Goal: Task Accomplishment & Management: Use online tool/utility

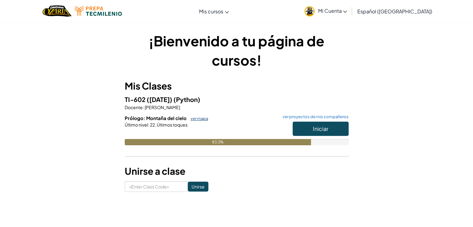
click at [195, 118] on link "ver mapa" at bounding box center [198, 118] width 21 height 5
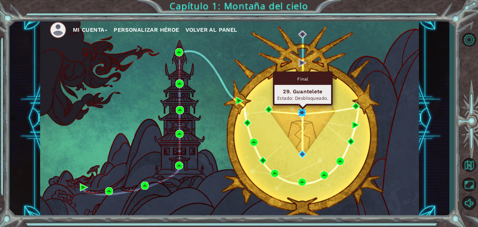
click at [304, 110] on img at bounding box center [302, 113] width 8 height 8
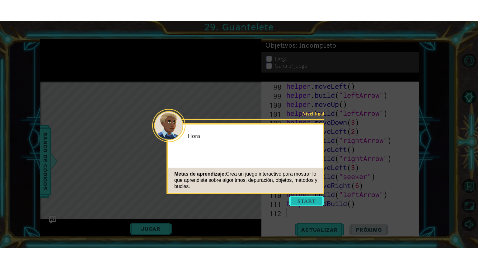
scroll to position [902, 0]
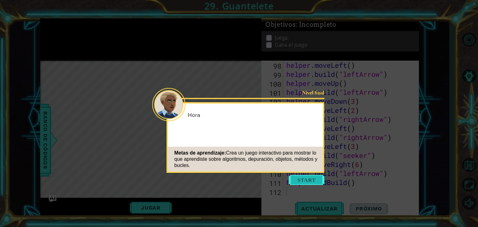
click at [300, 175] on button "Start" at bounding box center [306, 180] width 35 height 10
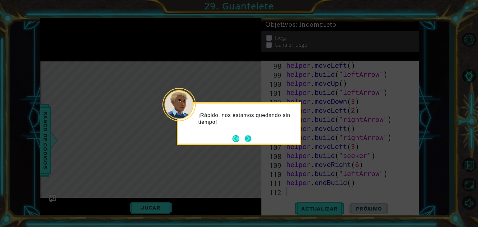
click at [245, 133] on div "¡Rápido, nos estamos quedando sin tiempo!" at bounding box center [239, 121] width 122 height 34
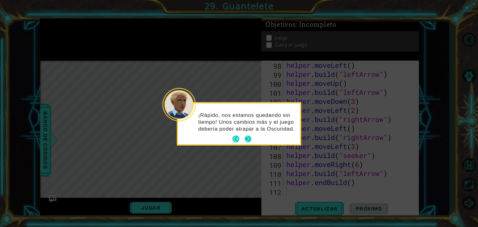
click at [245, 139] on button "Next" at bounding box center [247, 139] width 7 height 7
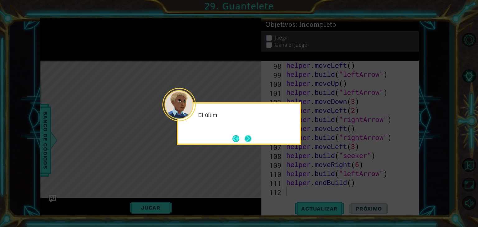
click at [245, 139] on button "Next" at bounding box center [247, 138] width 7 height 7
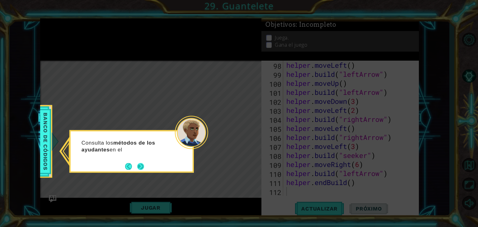
click at [146, 163] on div "Consulta los métodos de los ayudantes en el" at bounding box center [132, 148] width 122 height 34
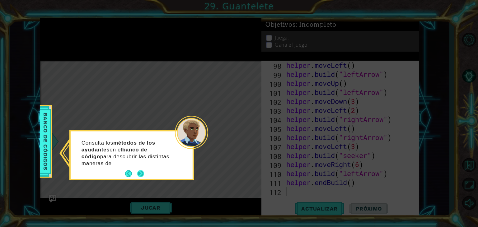
click at [141, 164] on div "Consulta los métodos de los ayudantes en el banco de código para descubrir las …" at bounding box center [132, 155] width 122 height 48
click at [139, 170] on button "Next" at bounding box center [140, 173] width 7 height 7
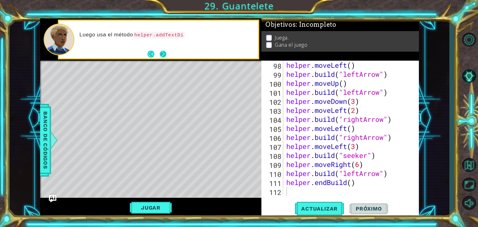
click at [164, 52] on button "Next" at bounding box center [163, 53] width 7 height 7
click at [162, 50] on button "Next" at bounding box center [163, 53] width 7 height 7
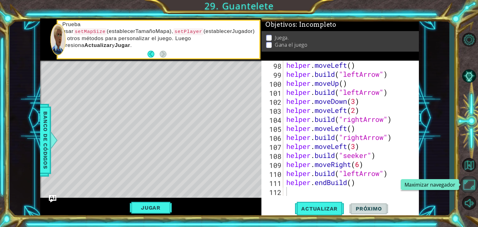
click at [462, 183] on button "Maximizar navegador" at bounding box center [469, 184] width 18 height 16
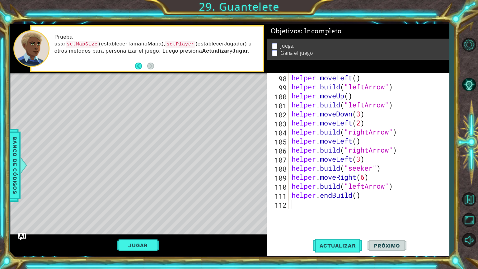
scroll to position [866, 0]
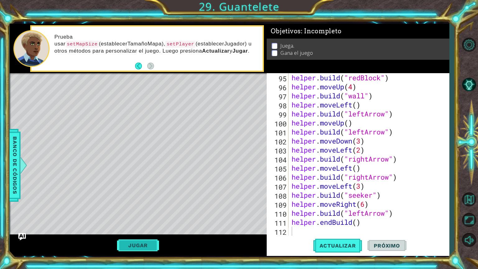
click at [153, 227] on button "Jugar" at bounding box center [138, 245] width 42 height 12
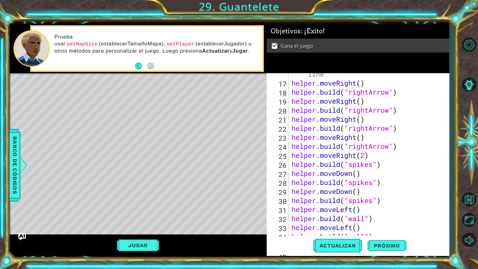
scroll to position [0, 0]
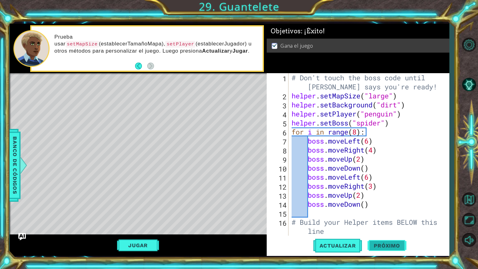
click at [392, 227] on span "Próximo" at bounding box center [386, 245] width 39 height 6
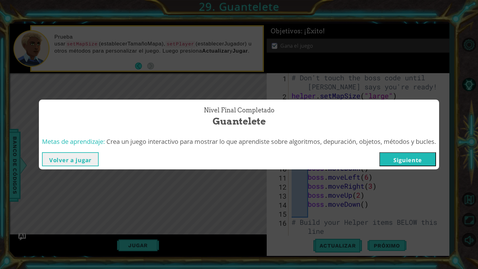
click at [414, 160] on button "Siguiente" at bounding box center [407, 159] width 57 height 14
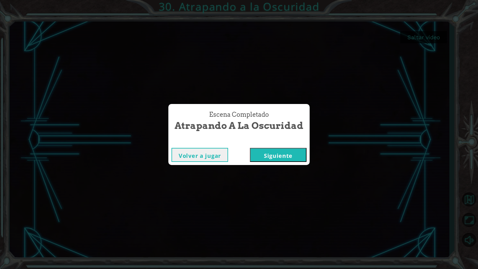
click at [273, 153] on button "Siguiente" at bounding box center [278, 155] width 57 height 14
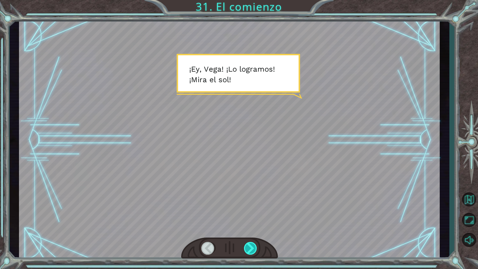
click at [255, 227] on div at bounding box center [251, 248] width 14 height 13
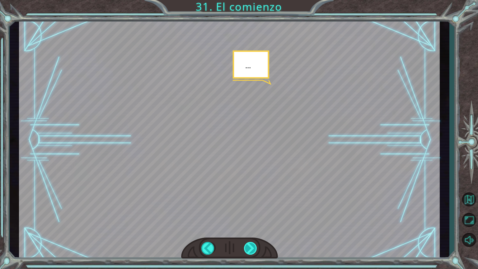
click at [249, 227] on div at bounding box center [251, 248] width 14 height 13
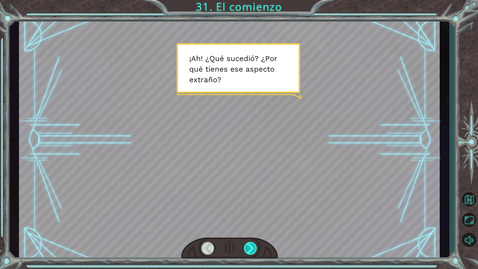
click at [249, 227] on div at bounding box center [251, 248] width 14 height 13
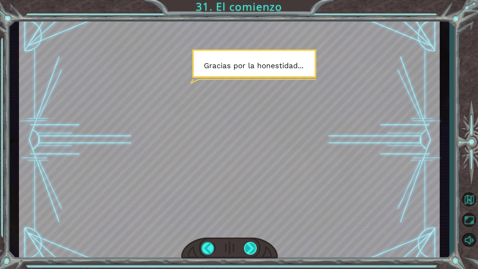
click at [249, 227] on div at bounding box center [251, 248] width 14 height 13
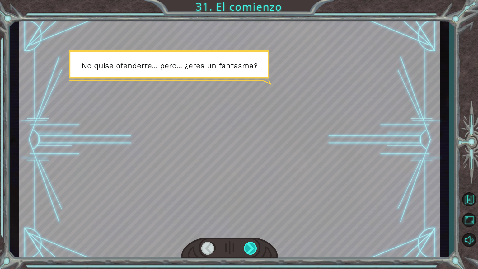
click at [249, 227] on div at bounding box center [251, 248] width 14 height 13
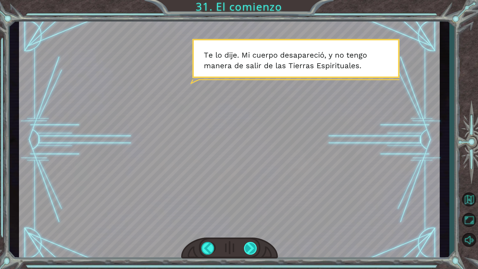
click at [251, 227] on div at bounding box center [251, 248] width 14 height 13
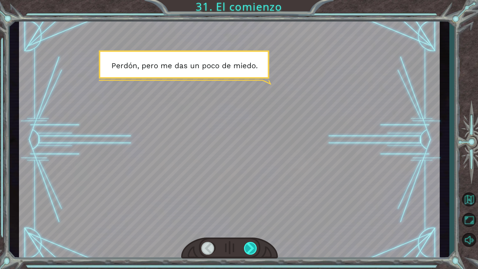
click at [251, 227] on div at bounding box center [251, 248] width 14 height 13
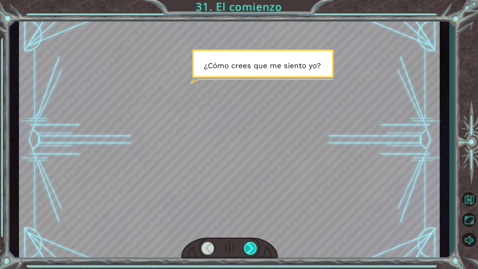
click at [251, 227] on div at bounding box center [251, 248] width 14 height 13
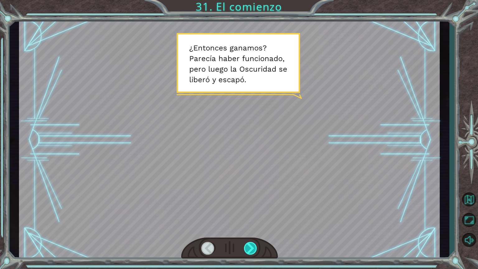
click at [251, 227] on div at bounding box center [251, 248] width 14 height 13
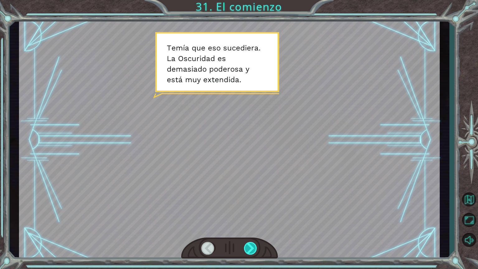
click at [251, 227] on div at bounding box center [251, 248] width 14 height 13
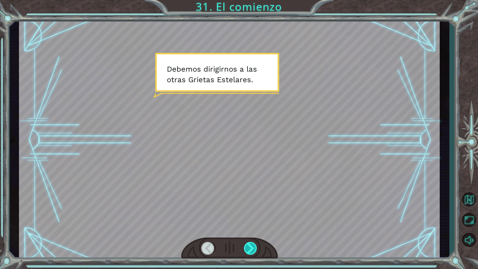
click at [251, 227] on div at bounding box center [251, 248] width 14 height 13
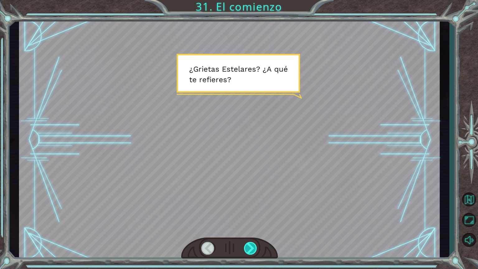
click at [251, 227] on div at bounding box center [251, 248] width 14 height 13
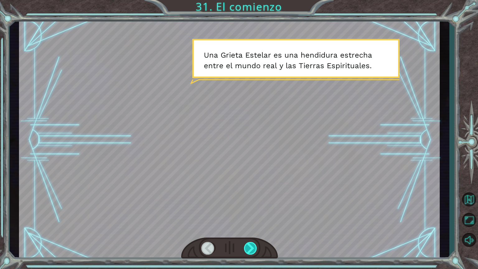
click at [251, 227] on div at bounding box center [251, 248] width 14 height 13
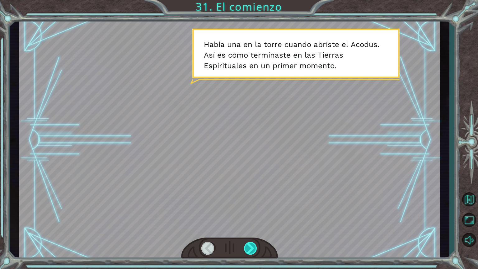
click at [251, 227] on div at bounding box center [251, 248] width 14 height 13
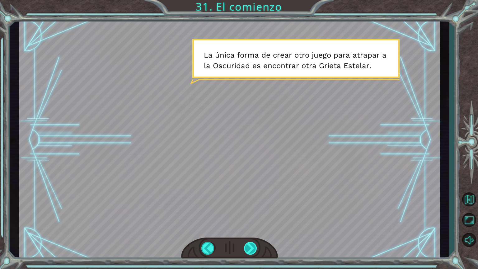
click at [253, 227] on div at bounding box center [251, 248] width 14 height 13
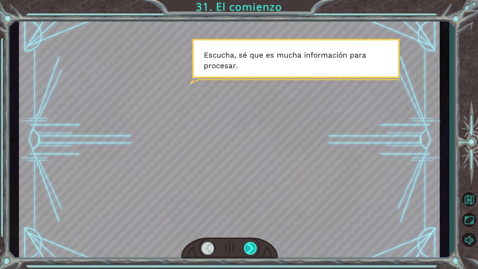
click at [253, 227] on div at bounding box center [251, 248] width 14 height 13
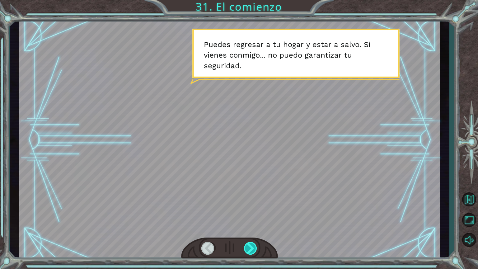
click at [253, 227] on div at bounding box center [251, 248] width 14 height 13
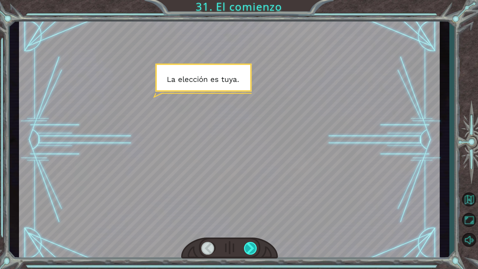
click at [251, 227] on div at bounding box center [251, 248] width 14 height 13
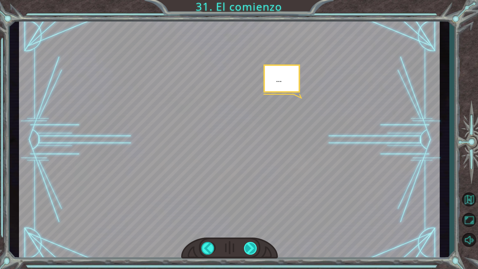
click at [251, 227] on div at bounding box center [251, 248] width 14 height 13
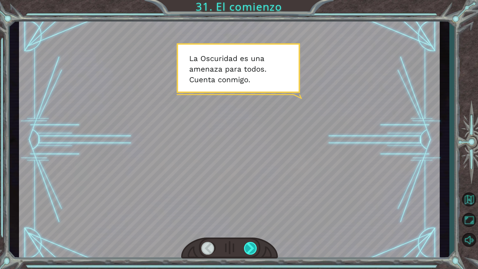
click at [249, 227] on div at bounding box center [251, 248] width 14 height 13
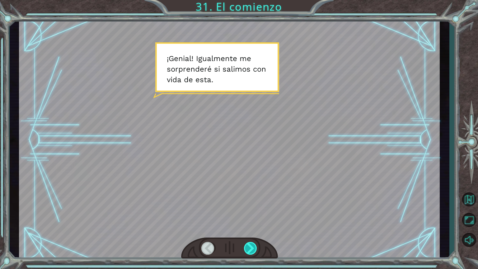
click at [250, 227] on div at bounding box center [251, 248] width 14 height 13
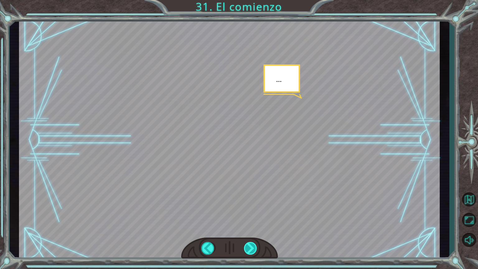
click at [250, 227] on div at bounding box center [251, 248] width 14 height 13
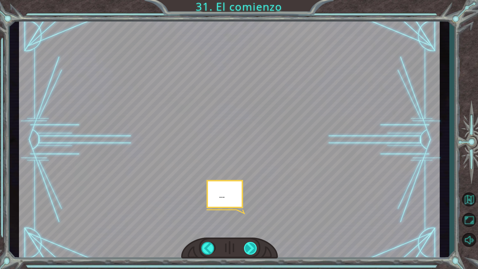
click at [250, 227] on div at bounding box center [251, 248] width 14 height 13
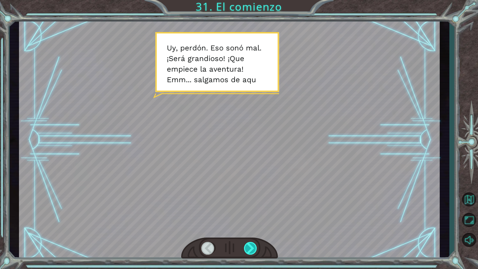
click at [250, 227] on div at bounding box center [251, 248] width 14 height 13
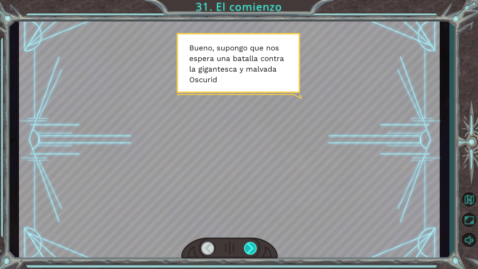
click at [250, 227] on div at bounding box center [251, 248] width 14 height 13
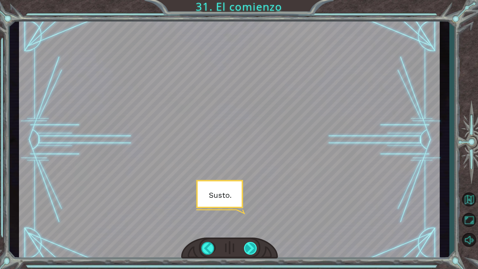
click at [250, 227] on div at bounding box center [251, 248] width 14 height 13
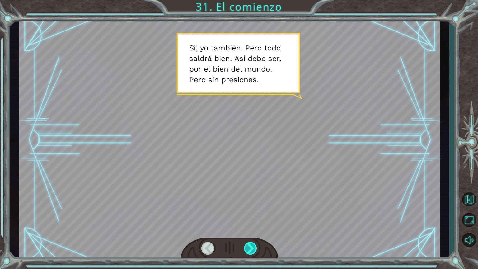
click at [252, 227] on div at bounding box center [251, 248] width 14 height 13
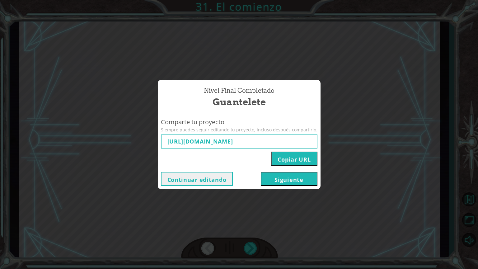
click at [273, 179] on button "Siguiente" at bounding box center [289, 179] width 57 height 14
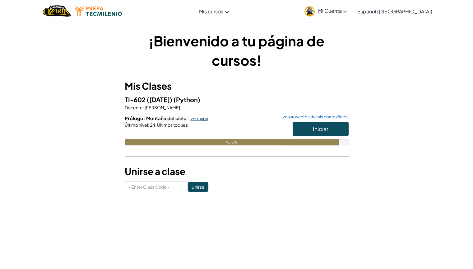
click at [202, 116] on link "ver mapa" at bounding box center [198, 118] width 21 height 5
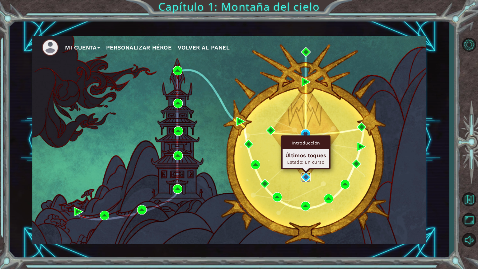
click at [304, 176] on img at bounding box center [305, 176] width 9 height 9
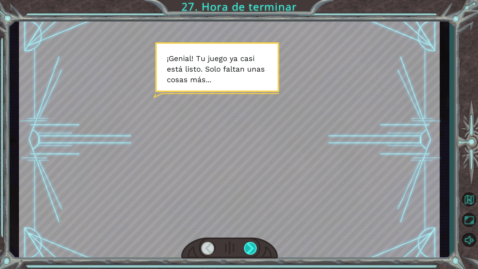
click at [252, 227] on div at bounding box center [251, 248] width 14 height 13
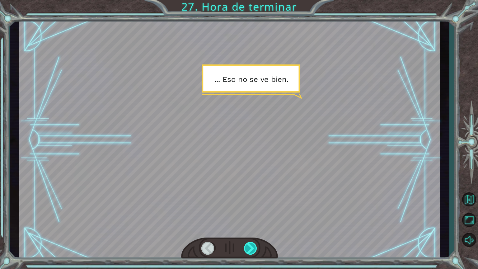
click at [252, 227] on div at bounding box center [251, 248] width 14 height 13
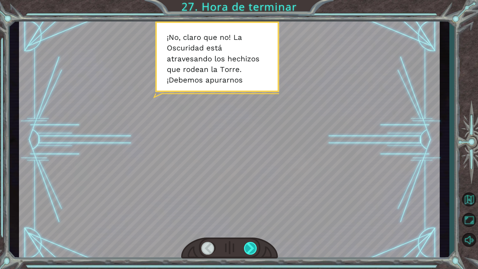
click at [252, 227] on div at bounding box center [251, 248] width 14 height 13
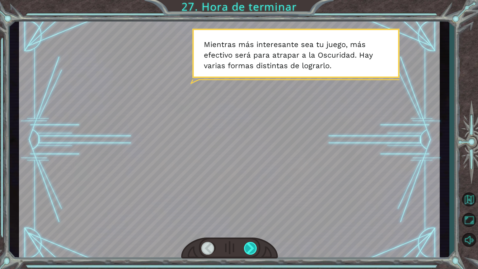
click at [252, 227] on div at bounding box center [251, 248] width 14 height 13
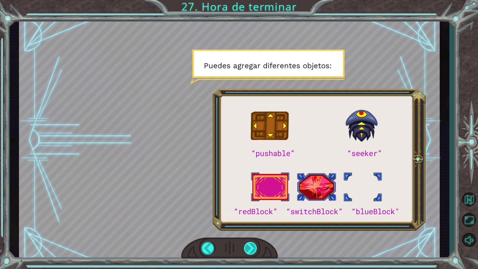
click at [252, 227] on div at bounding box center [251, 248] width 14 height 13
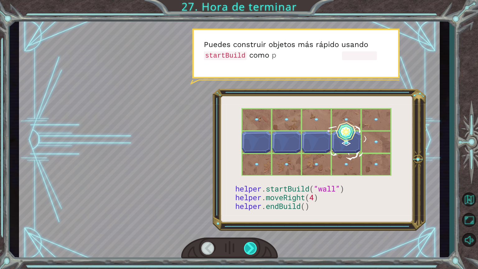
click at [252, 227] on div at bounding box center [251, 248] width 14 height 13
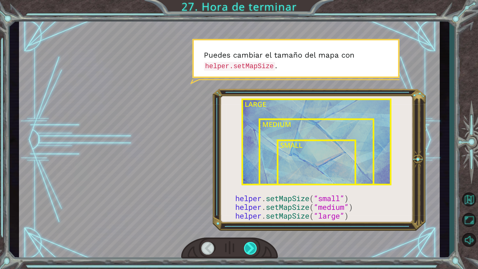
click at [252, 227] on div at bounding box center [251, 248] width 14 height 13
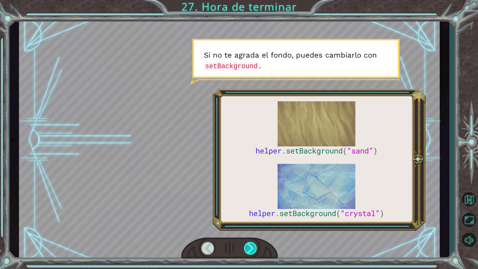
click at [252, 227] on div at bounding box center [251, 248] width 14 height 13
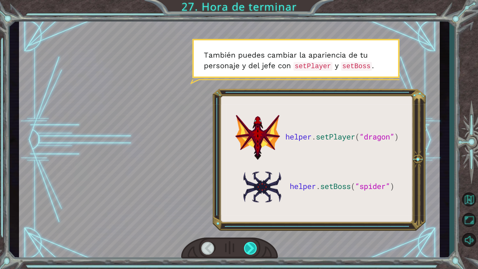
click at [252, 227] on div at bounding box center [251, 248] width 14 height 13
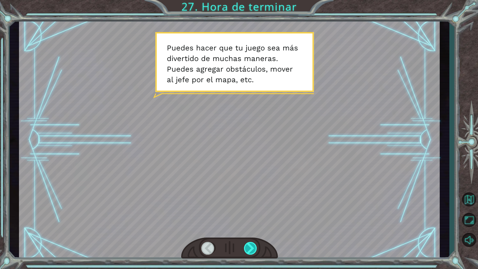
click at [252, 227] on div at bounding box center [251, 248] width 14 height 13
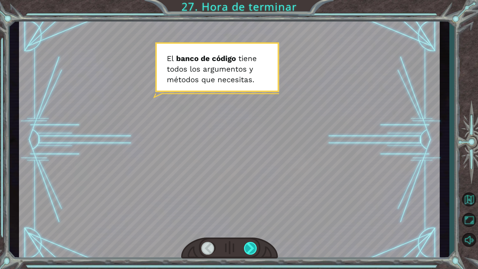
click at [253, 227] on div at bounding box center [251, 248] width 14 height 13
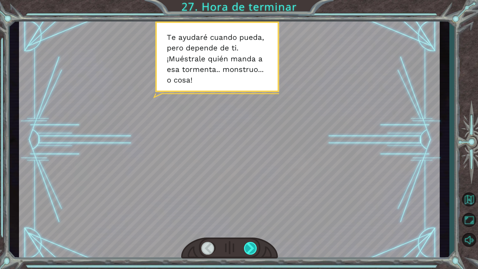
click at [253, 227] on div at bounding box center [251, 248] width 14 height 13
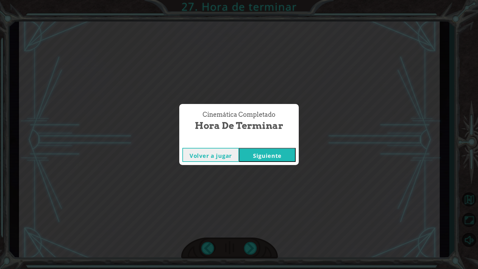
click at [266, 159] on button "Siguiente" at bounding box center [267, 155] width 57 height 14
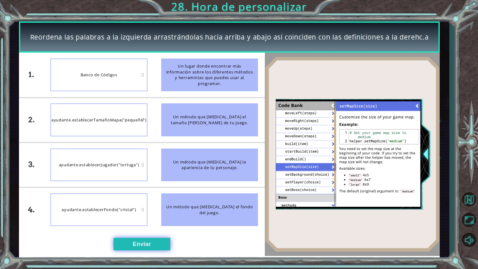
click at [141, 227] on button "Enviar" at bounding box center [142, 244] width 57 height 12
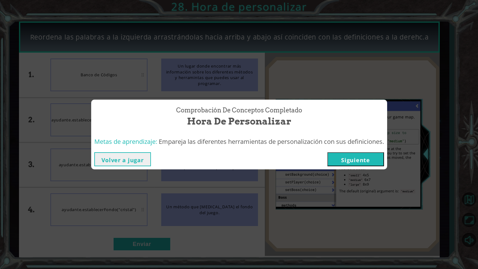
click at [378, 161] on button "Siguiente" at bounding box center [355, 159] width 57 height 14
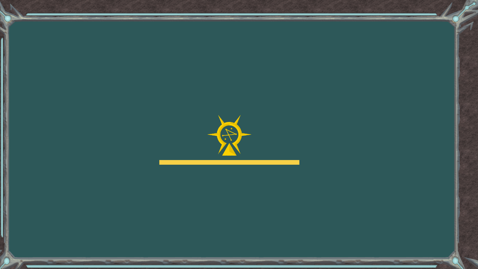
click at [469, 197] on body "Goals Error cargando del servidor Deberás unirte a un curso para jugar a este n…" at bounding box center [239, 134] width 478 height 269
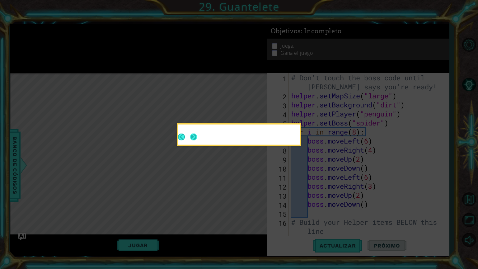
click at [196, 135] on button "Next" at bounding box center [193, 136] width 7 height 7
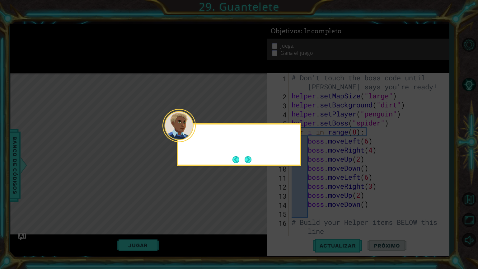
click at [196, 135] on div at bounding box center [239, 136] width 122 height 18
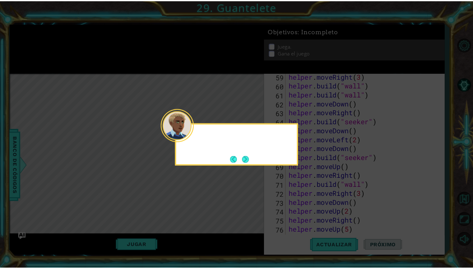
scroll to position [866, 0]
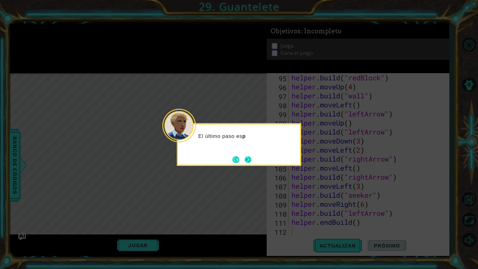
click at [250, 160] on button "Next" at bounding box center [247, 159] width 7 height 7
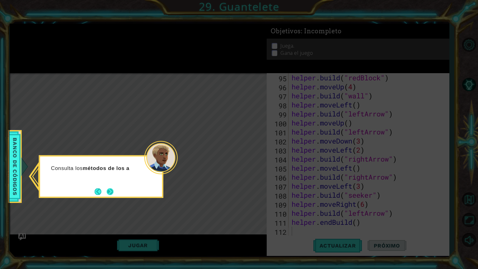
click at [111, 190] on button "Next" at bounding box center [110, 191] width 7 height 7
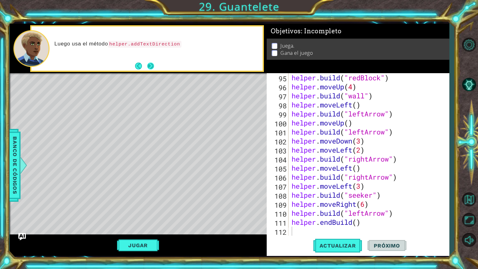
click at [151, 67] on button "Next" at bounding box center [150, 66] width 7 height 7
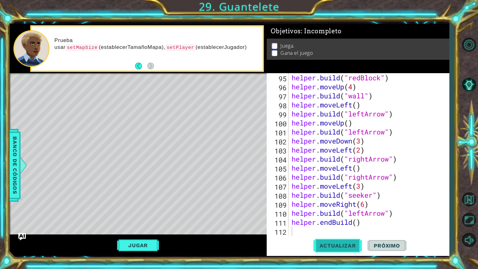
click at [345, 227] on span "Actualizar" at bounding box center [337, 245] width 49 height 6
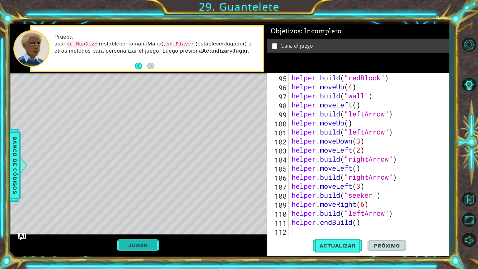
click at [148, 227] on button "Jugar" at bounding box center [138, 245] width 42 height 12
click at [381, 227] on span "Próximo" at bounding box center [386, 245] width 39 height 6
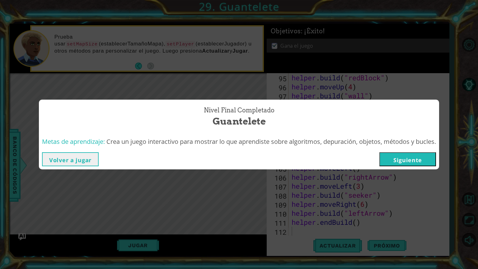
click at [410, 160] on button "Siguiente" at bounding box center [407, 159] width 57 height 14
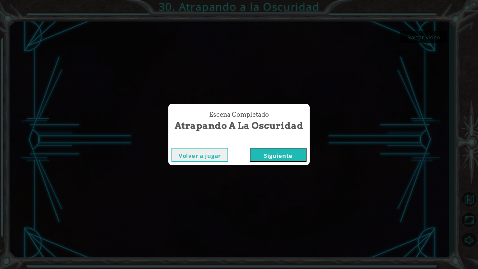
click at [262, 153] on button "Siguiente" at bounding box center [278, 155] width 57 height 14
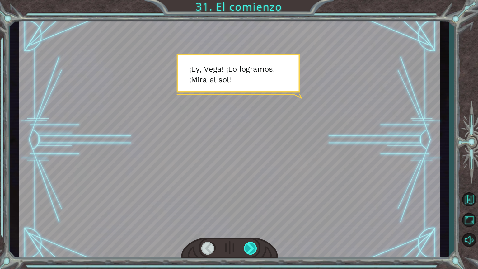
click at [254, 227] on div at bounding box center [251, 248] width 14 height 13
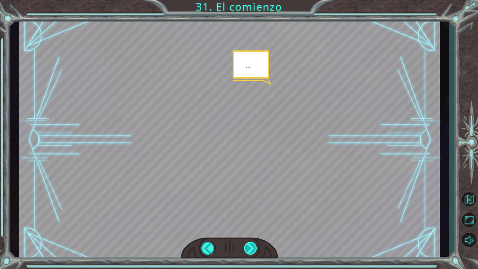
click at [254, 227] on div at bounding box center [251, 248] width 14 height 13
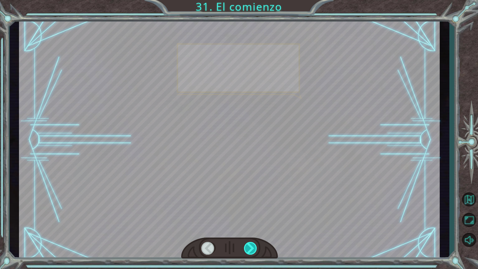
click at [254, 227] on div at bounding box center [251, 248] width 14 height 13
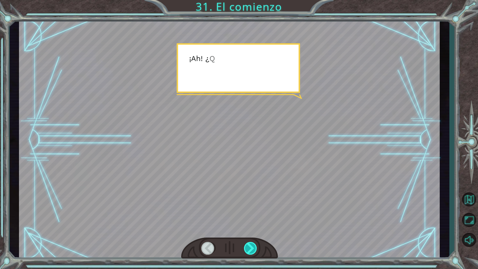
click at [254, 227] on div at bounding box center [251, 248] width 14 height 13
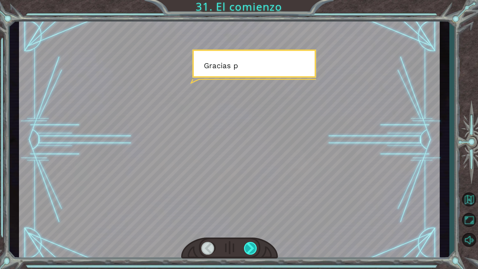
click at [254, 227] on div at bounding box center [251, 248] width 14 height 13
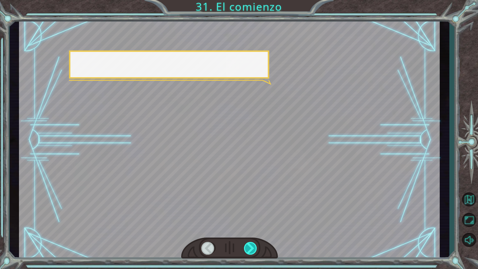
click at [254, 227] on div at bounding box center [251, 248] width 14 height 13
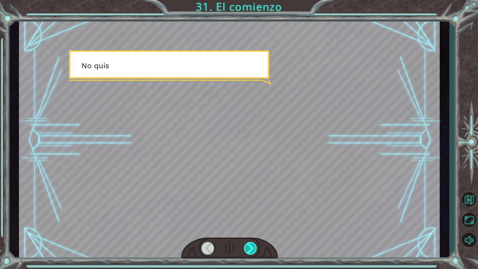
click at [254, 227] on div at bounding box center [251, 248] width 14 height 13
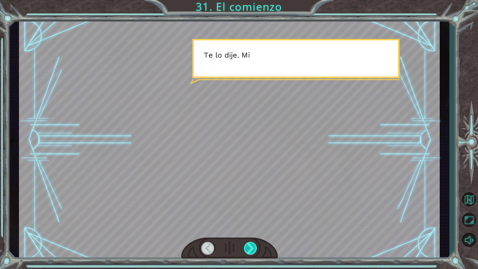
click at [254, 227] on div at bounding box center [251, 248] width 14 height 13
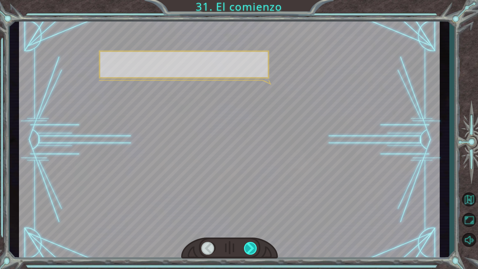
click at [254, 227] on div at bounding box center [251, 248] width 14 height 13
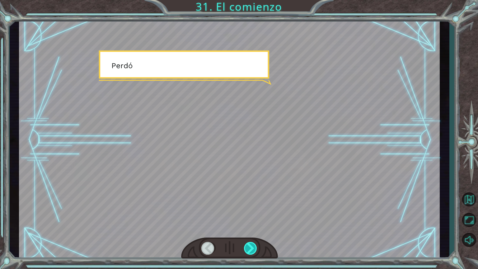
click at [254, 227] on div at bounding box center [251, 248] width 14 height 13
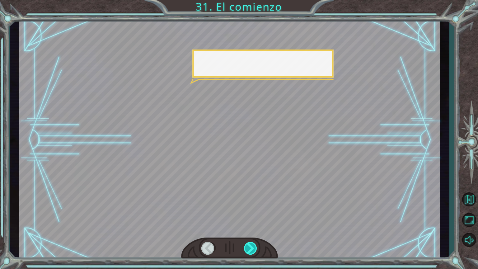
click at [254, 227] on div at bounding box center [251, 248] width 14 height 13
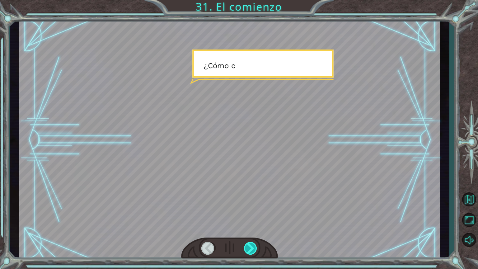
click at [254, 227] on div at bounding box center [251, 248] width 14 height 13
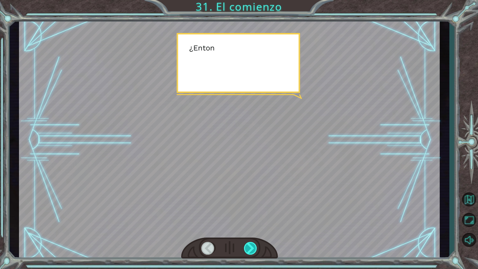
click at [254, 227] on div at bounding box center [251, 248] width 14 height 13
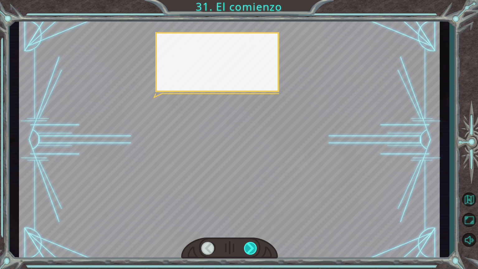
click at [254, 227] on div at bounding box center [251, 248] width 14 height 13
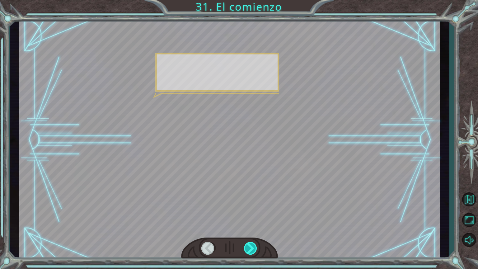
click at [254, 227] on div at bounding box center [251, 248] width 14 height 13
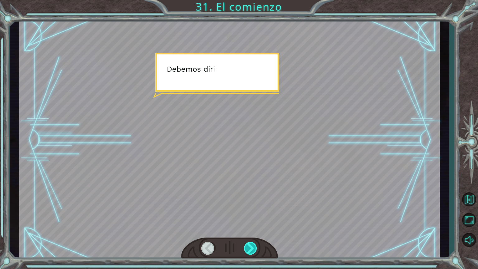
click at [254, 227] on div at bounding box center [251, 248] width 14 height 13
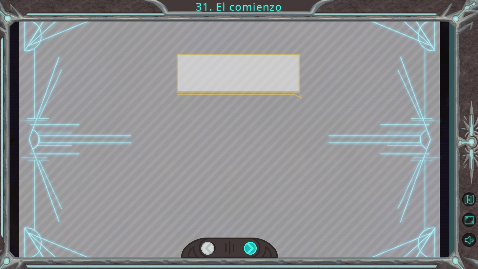
click at [254, 227] on div at bounding box center [251, 248] width 14 height 13
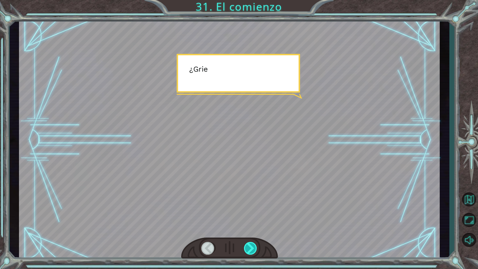
click at [254, 227] on div at bounding box center [251, 248] width 14 height 13
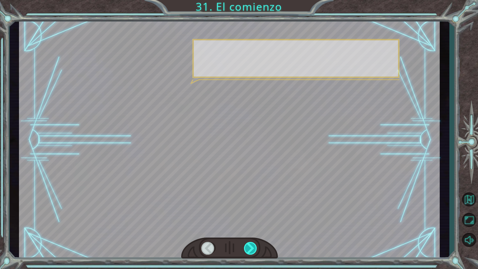
click at [254, 227] on div at bounding box center [251, 248] width 14 height 13
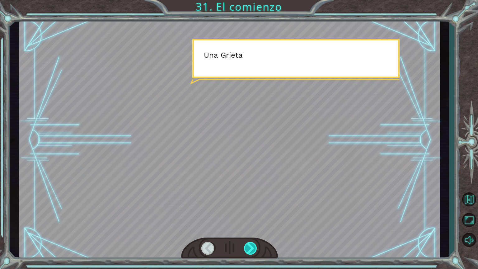
click at [254, 227] on div at bounding box center [251, 248] width 14 height 13
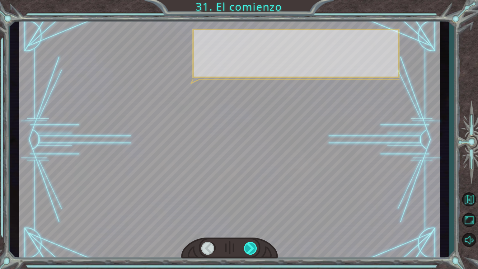
click at [254, 227] on div at bounding box center [251, 248] width 14 height 13
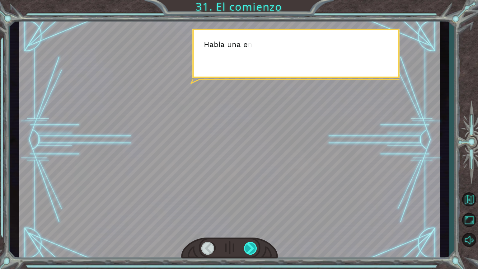
click at [254, 227] on div at bounding box center [251, 248] width 14 height 13
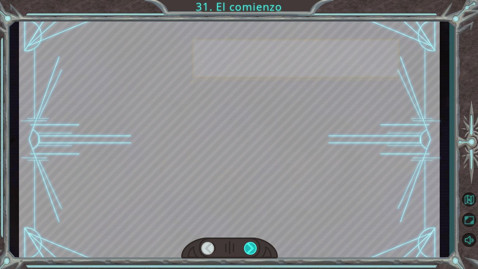
click at [254, 227] on div at bounding box center [251, 248] width 14 height 13
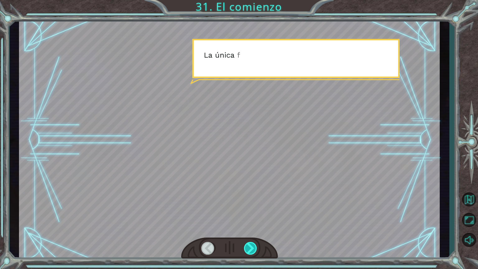
click at [254, 227] on div at bounding box center [251, 248] width 14 height 13
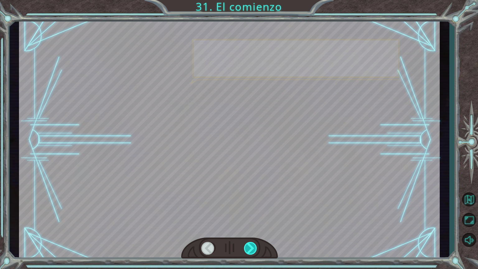
click at [254, 227] on div at bounding box center [251, 248] width 14 height 13
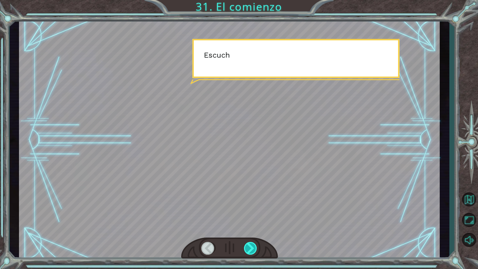
click at [254, 227] on div at bounding box center [251, 248] width 14 height 13
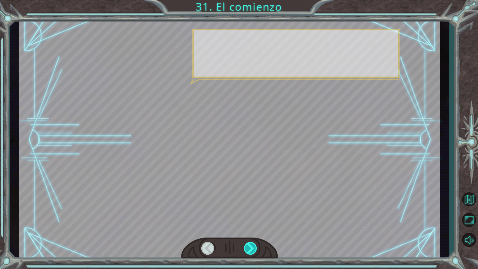
click at [254, 227] on div at bounding box center [251, 248] width 14 height 13
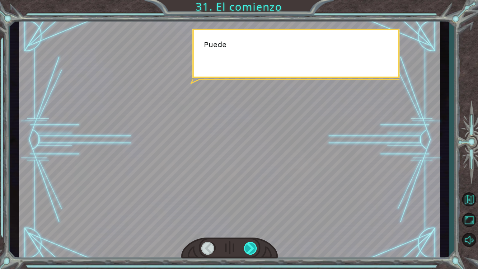
click at [254, 227] on div at bounding box center [251, 248] width 14 height 13
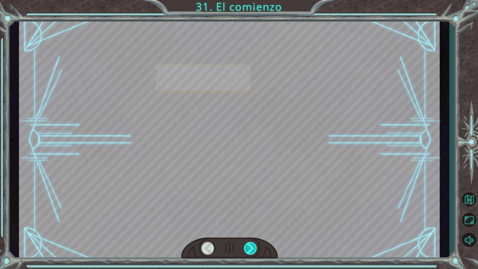
click at [254, 227] on div at bounding box center [251, 248] width 14 height 13
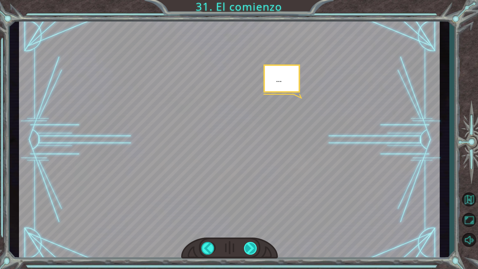
click at [254, 227] on div at bounding box center [251, 248] width 14 height 13
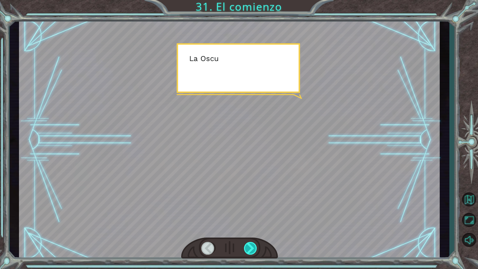
click at [254, 227] on div at bounding box center [251, 248] width 14 height 13
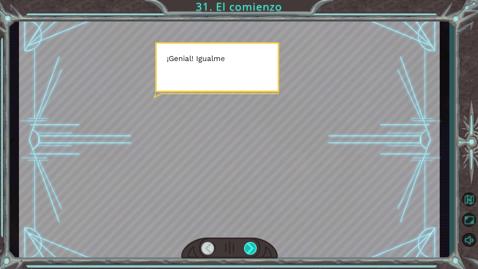
click at [254, 227] on div at bounding box center [251, 248] width 14 height 13
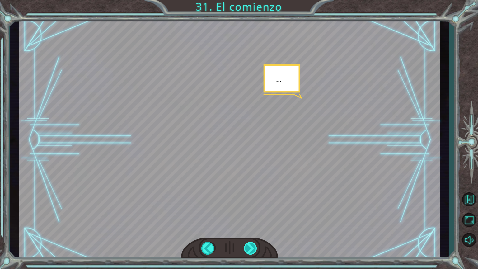
click at [254, 227] on div at bounding box center [251, 248] width 14 height 13
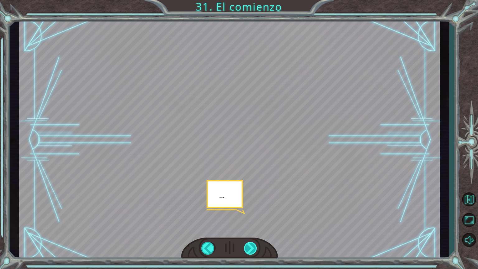
click at [254, 227] on div at bounding box center [251, 248] width 14 height 13
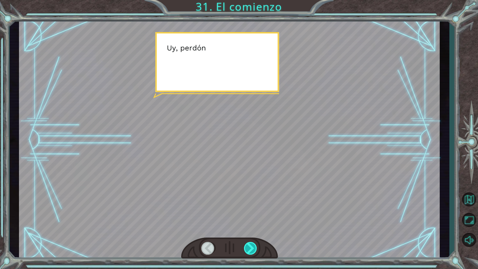
click at [254, 227] on div at bounding box center [251, 248] width 14 height 13
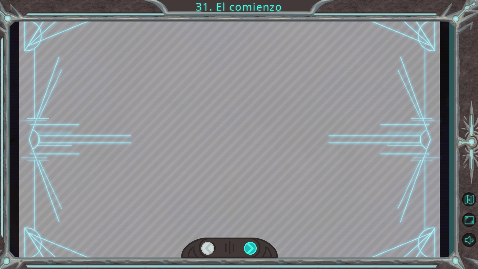
click at [254, 227] on div at bounding box center [251, 248] width 14 height 13
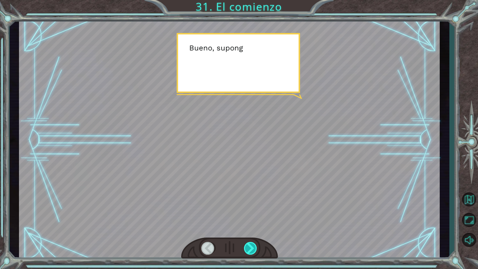
click at [254, 227] on div at bounding box center [251, 248] width 14 height 13
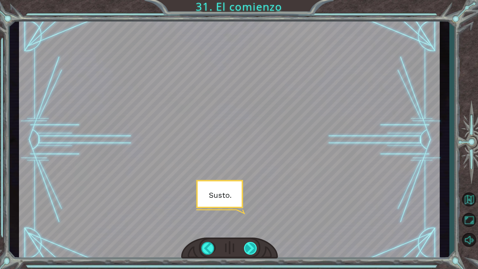
click at [254, 227] on div at bounding box center [251, 248] width 14 height 13
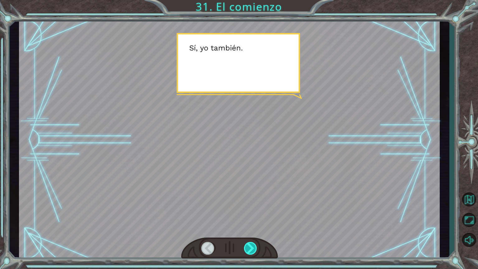
click at [254, 227] on div at bounding box center [251, 248] width 14 height 13
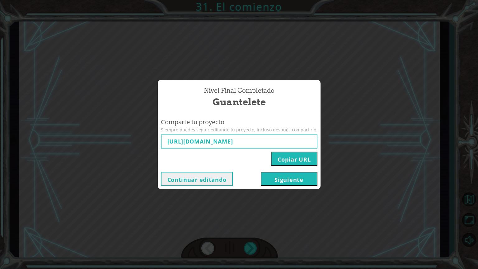
type input "[URL][DOMAIN_NAME]"
click at [278, 176] on button "Siguiente" at bounding box center [289, 179] width 57 height 14
